Goal: Task Accomplishment & Management: Manage account settings

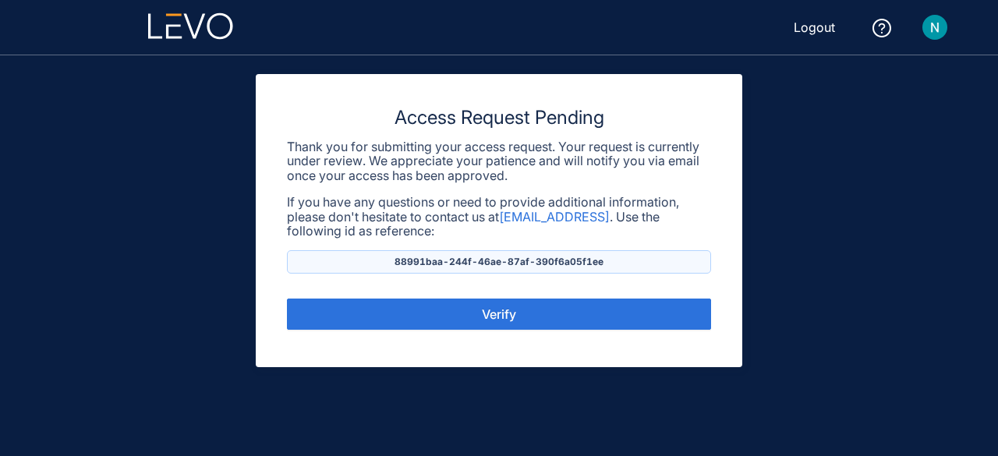
click at [935, 23] on img at bounding box center [935, 27] width 25 height 25
click at [802, 29] on span "Logout" at bounding box center [814, 27] width 41 height 14
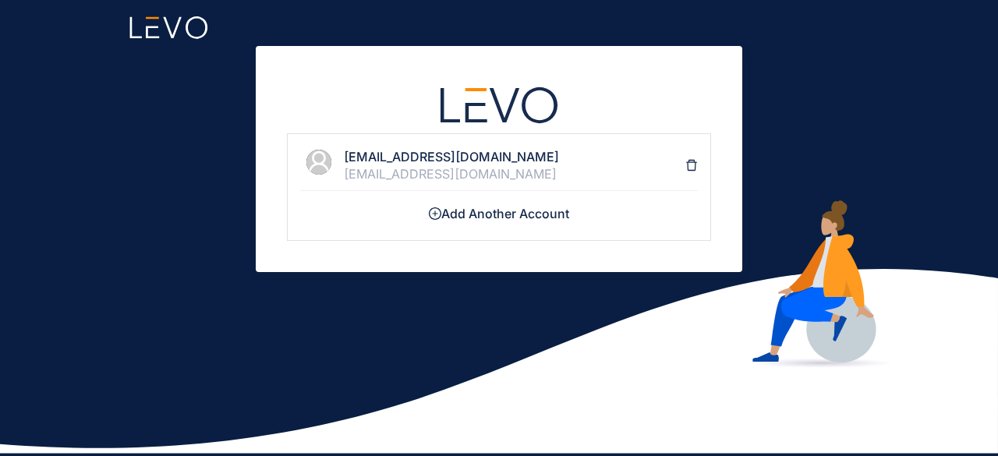
click at [398, 163] on h4 "[EMAIL_ADDRESS][DOMAIN_NAME]" at bounding box center [515, 157] width 342 height 14
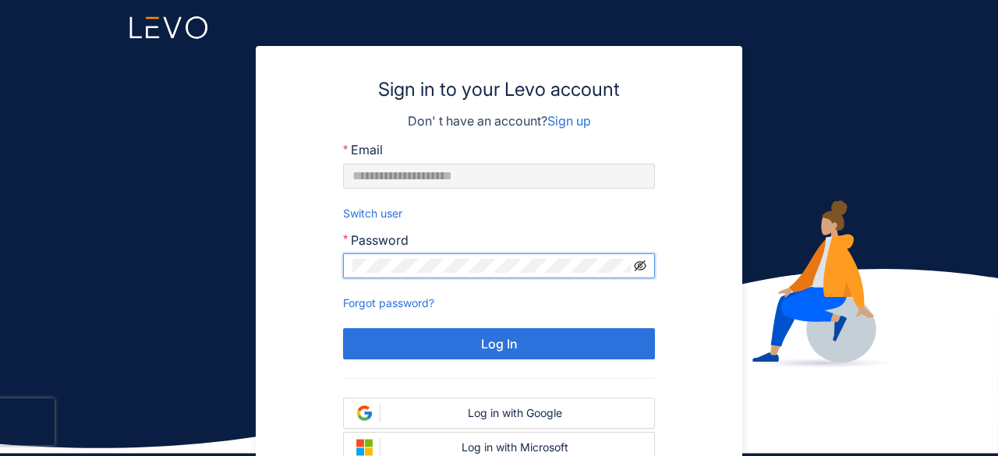
click at [640, 264] on icon "eye-invisible" at bounding box center [640, 266] width 12 height 12
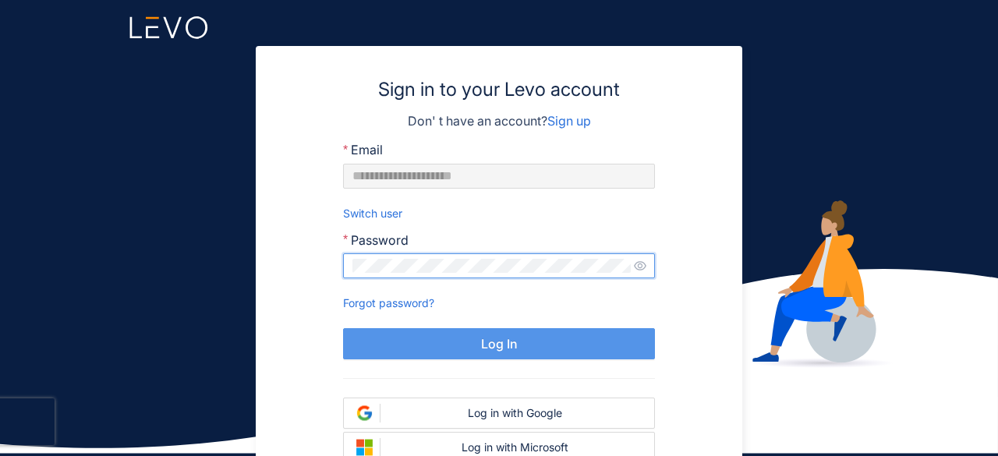
click at [502, 343] on span "Log In" at bounding box center [499, 344] width 37 height 14
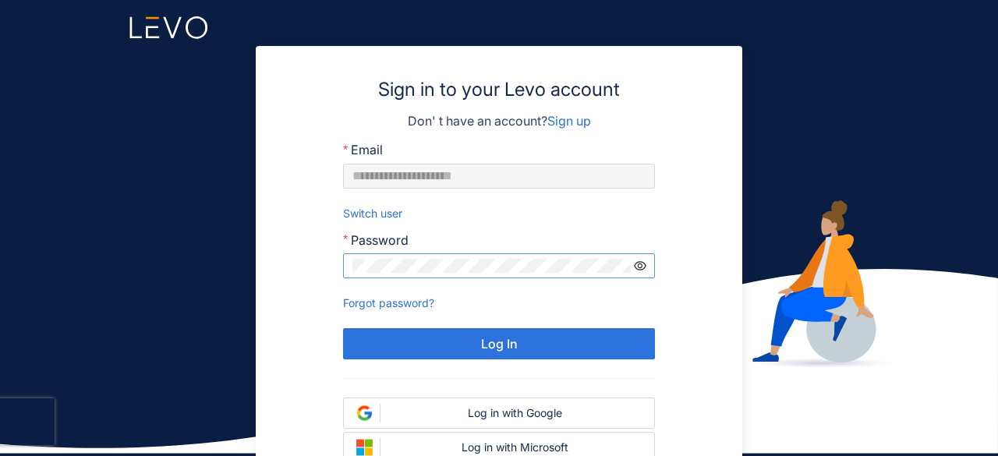
click at [636, 267] on icon "eye" at bounding box center [640, 265] width 12 height 9
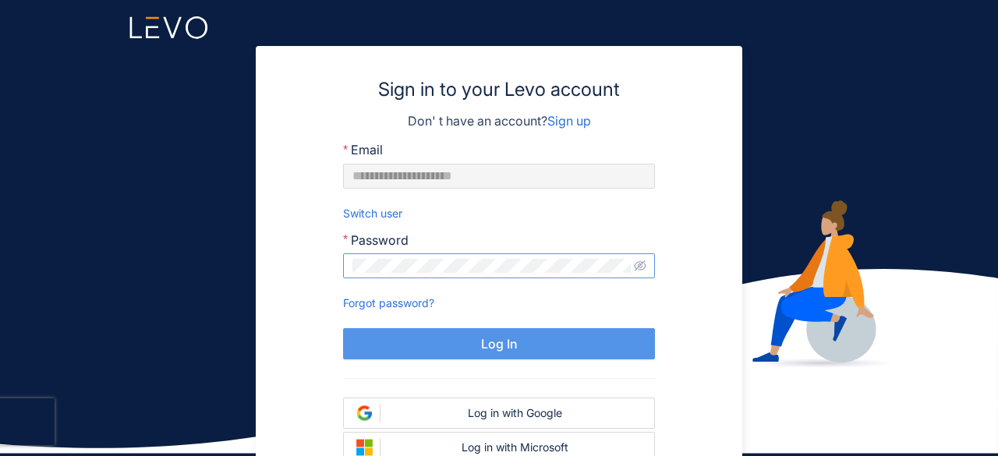
click at [499, 338] on span "Log In" at bounding box center [499, 344] width 37 height 14
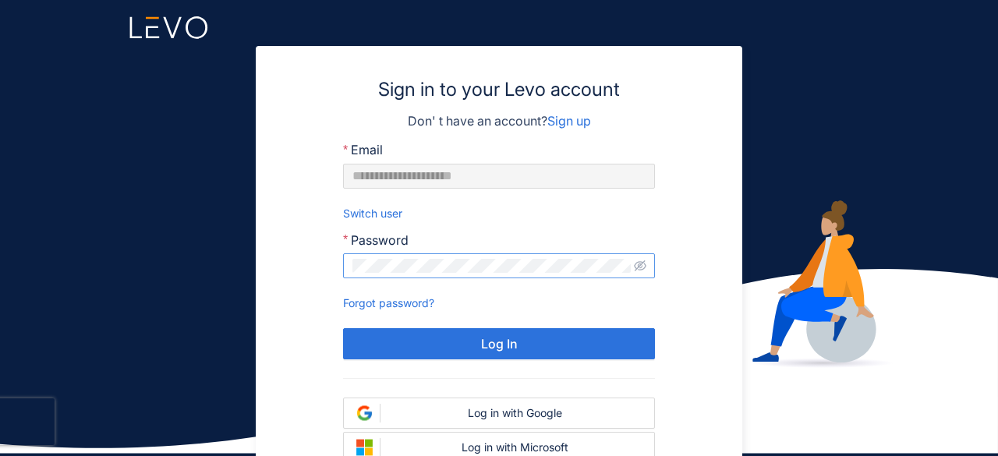
click at [634, 253] on span at bounding box center [499, 265] width 312 height 25
click at [640, 261] on icon "eye-invisible" at bounding box center [640, 265] width 12 height 11
click at [640, 261] on icon "eye" at bounding box center [640, 265] width 12 height 9
